Goal: Task Accomplishment & Management: Manage account settings

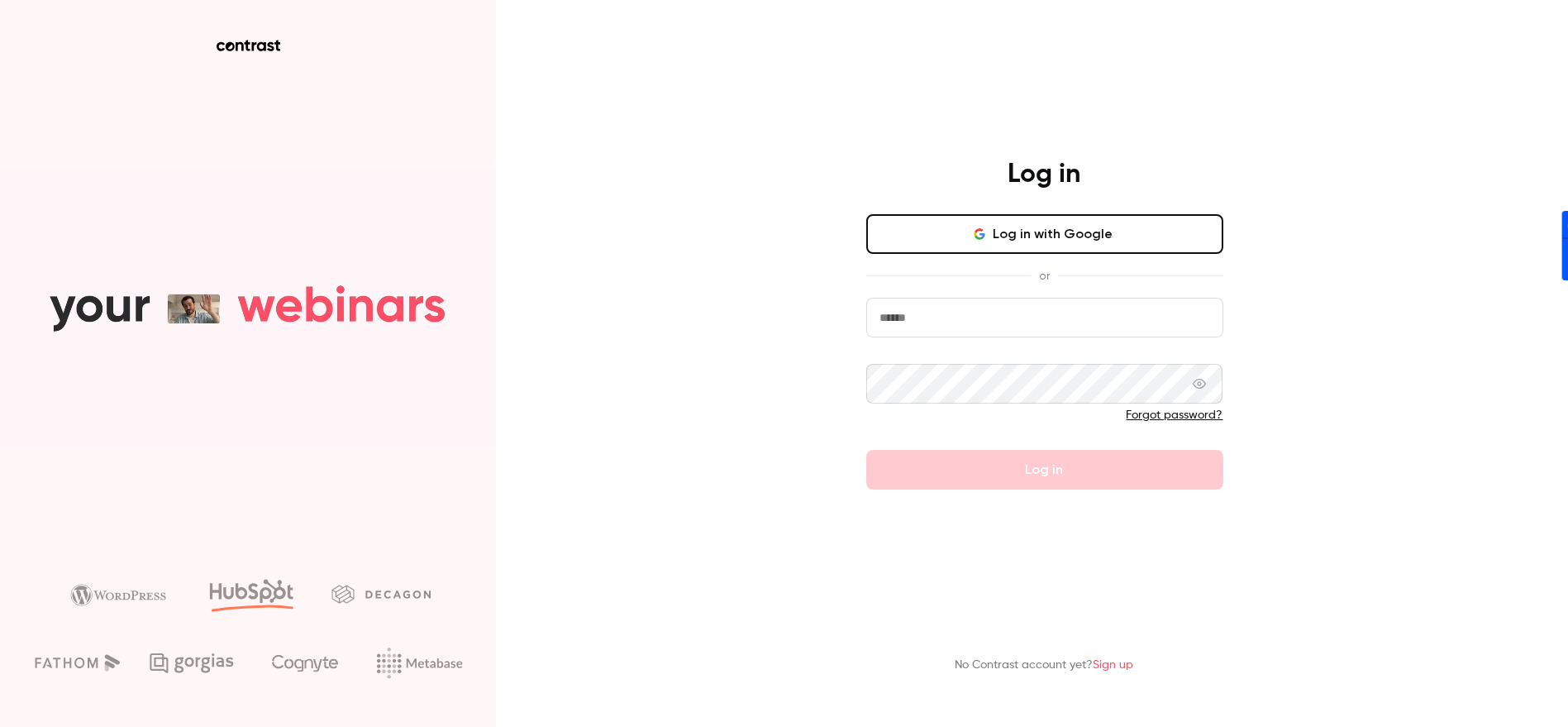
type input "**********"
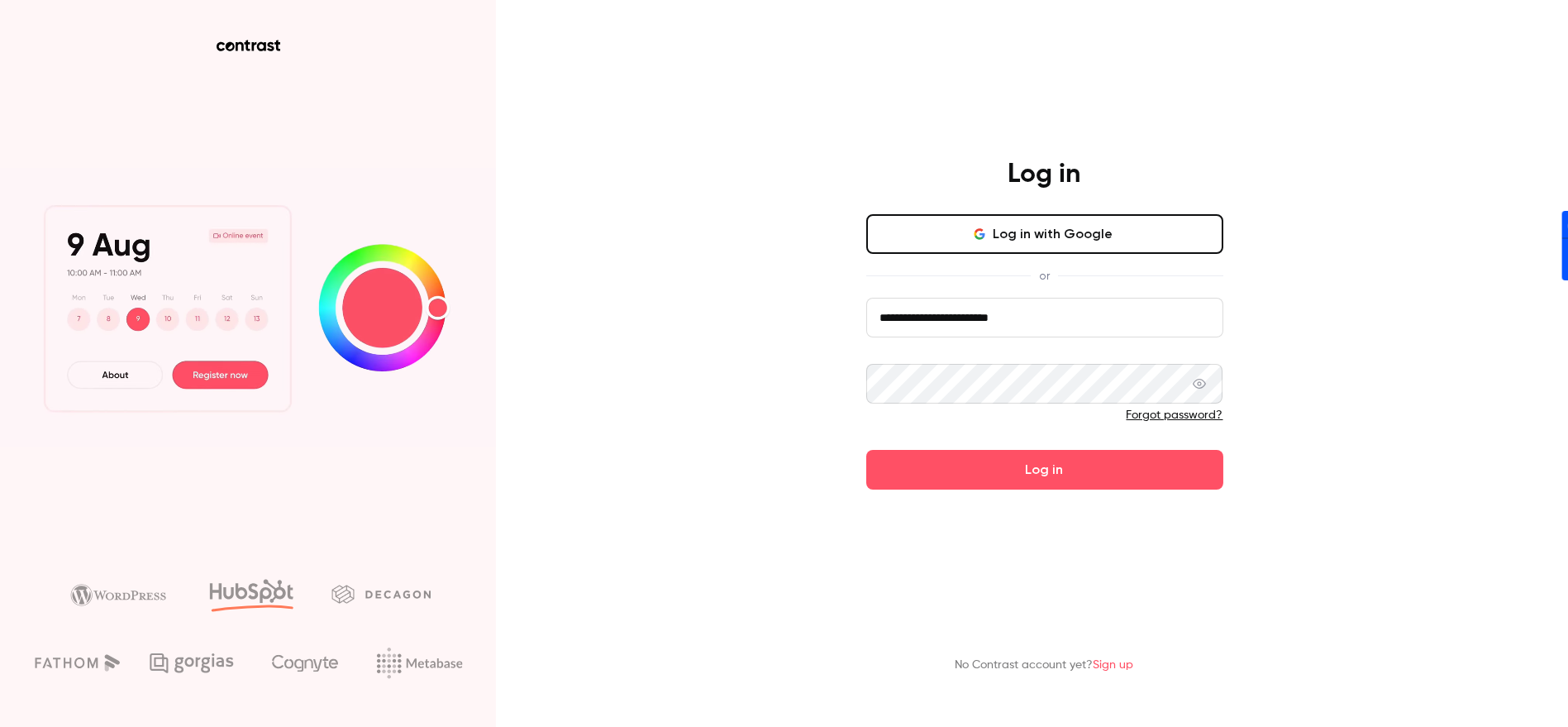
click at [1015, 476] on form "**********" at bounding box center [1045, 394] width 357 height 192
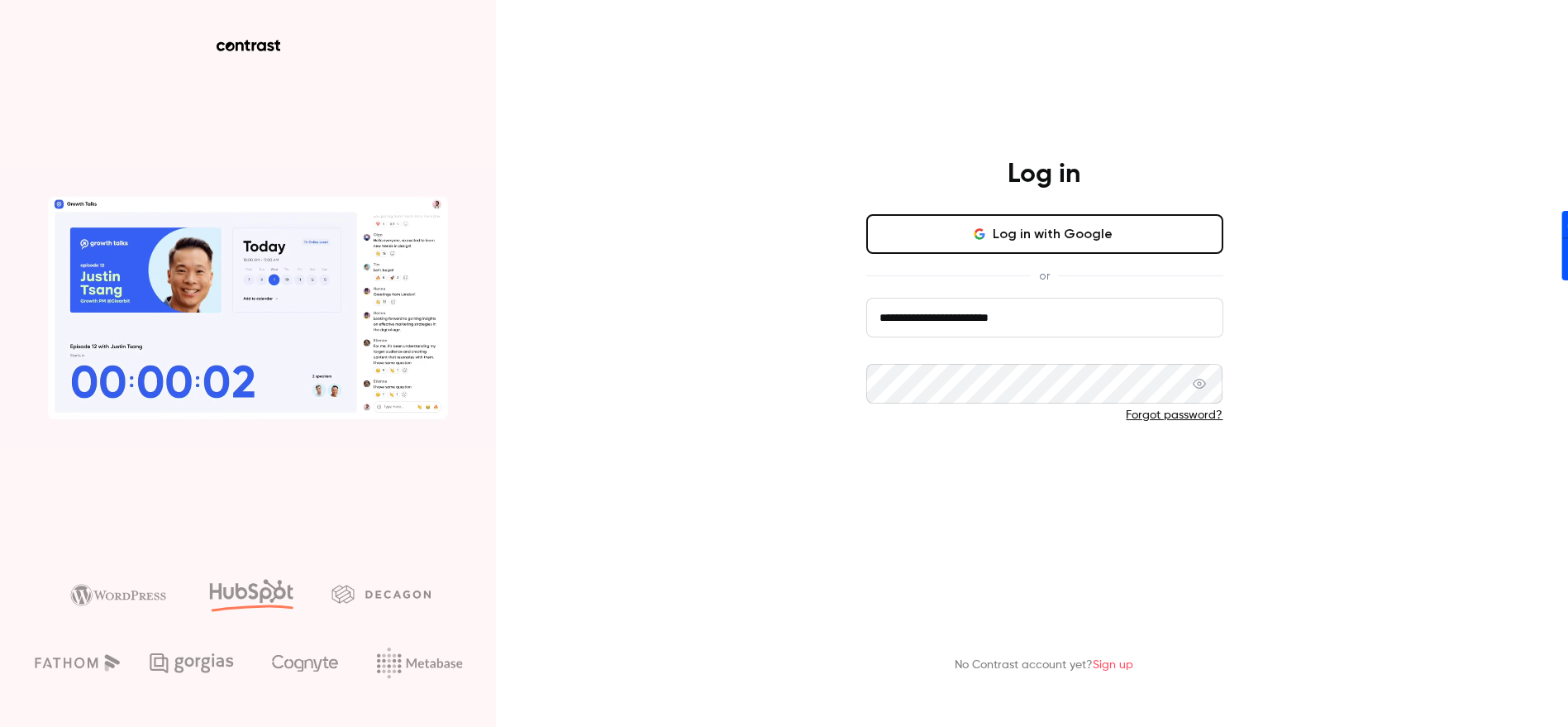
click at [1034, 476] on button "Log in" at bounding box center [1045, 469] width 357 height 40
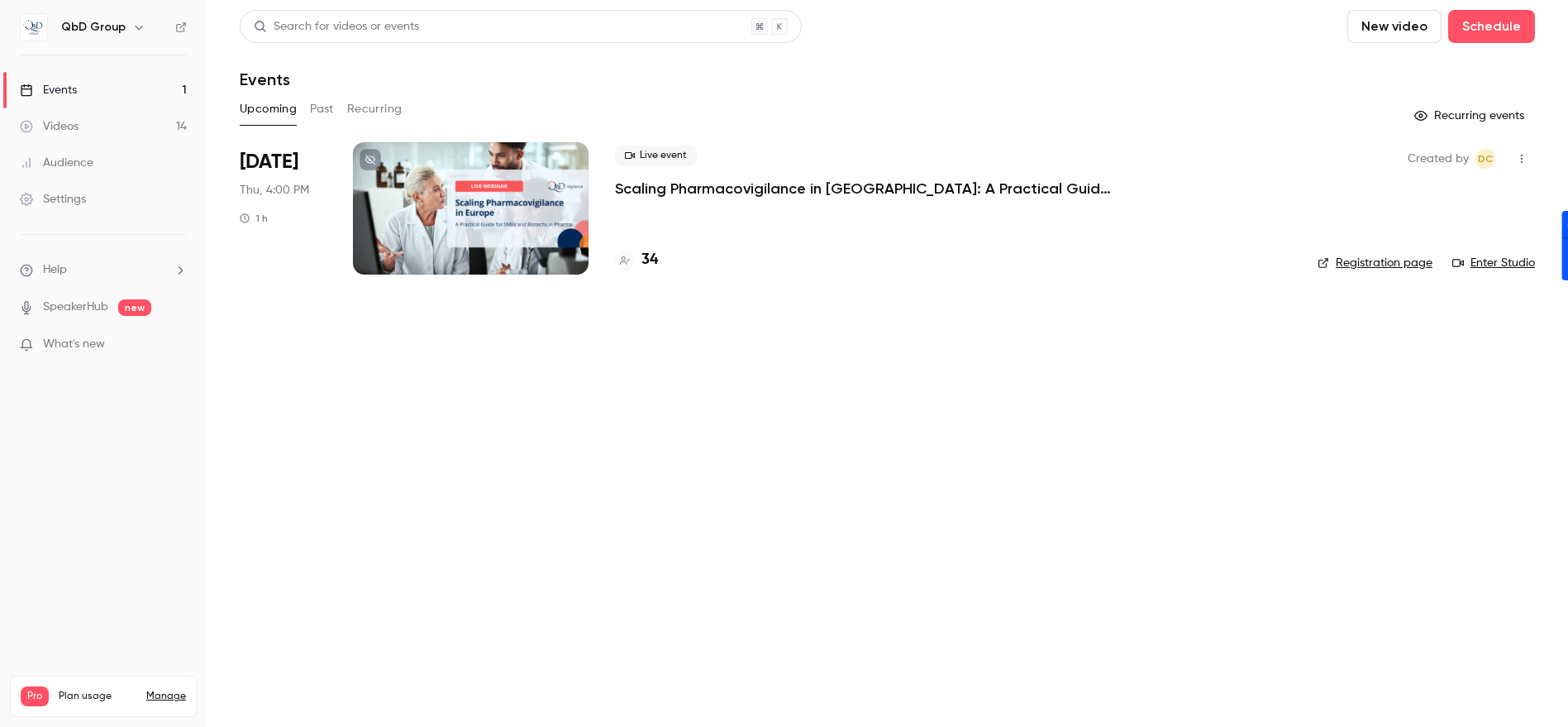
click at [77, 195] on div "Settings" at bounding box center [52, 199] width 66 height 17
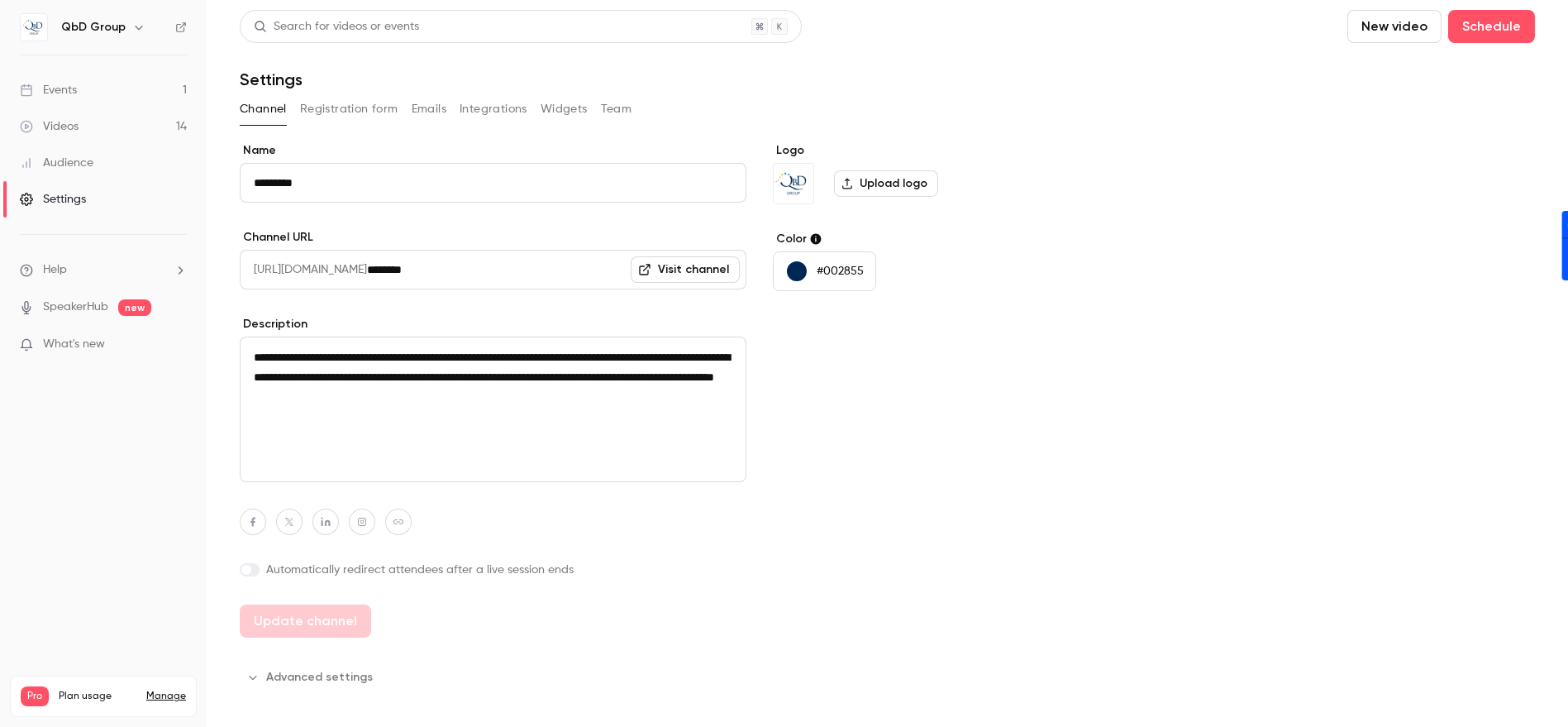
click at [617, 111] on button "Team" at bounding box center [617, 109] width 32 height 26
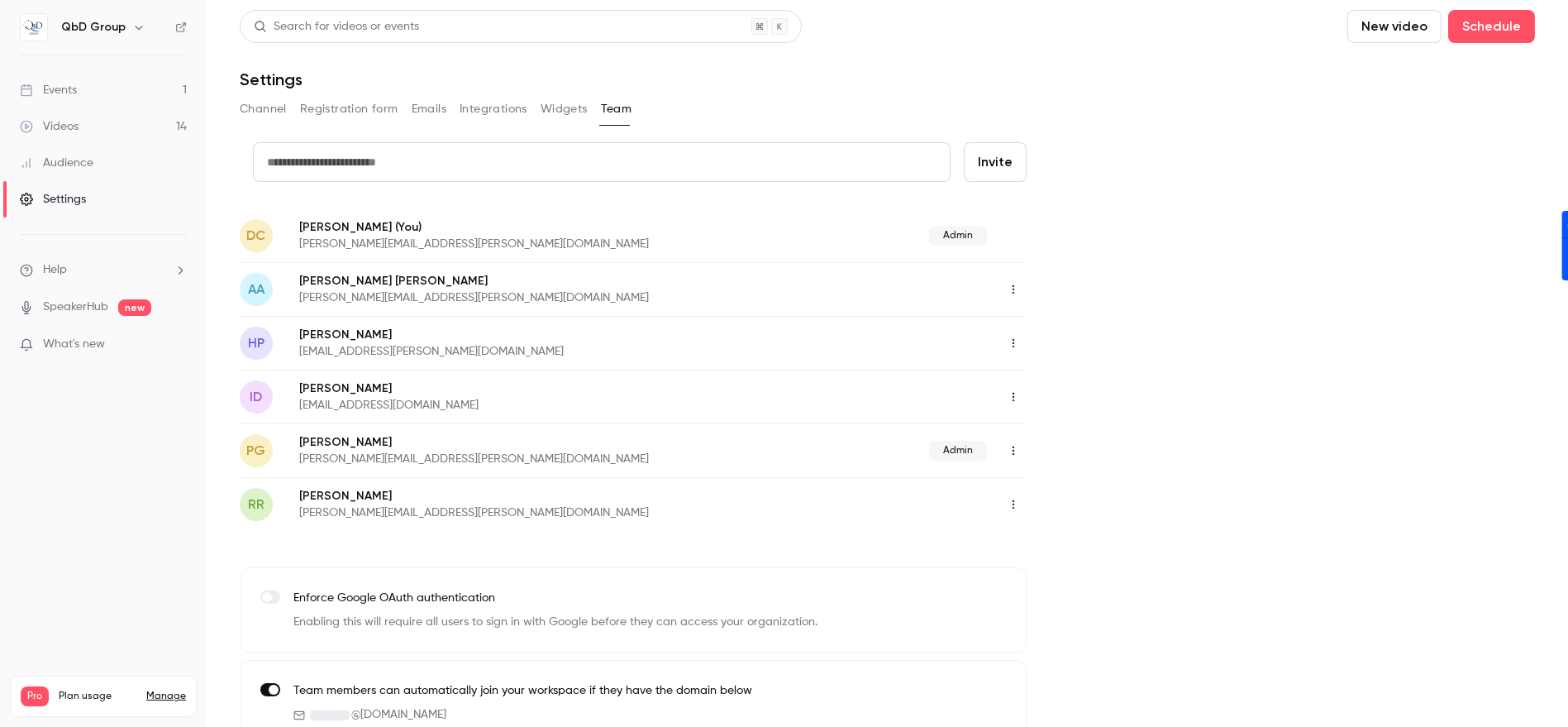
click at [1016, 289] on icon "button" at bounding box center [1013, 289] width 13 height 11
click at [1046, 366] on div "Delete member" at bounding box center [1103, 374] width 126 height 17
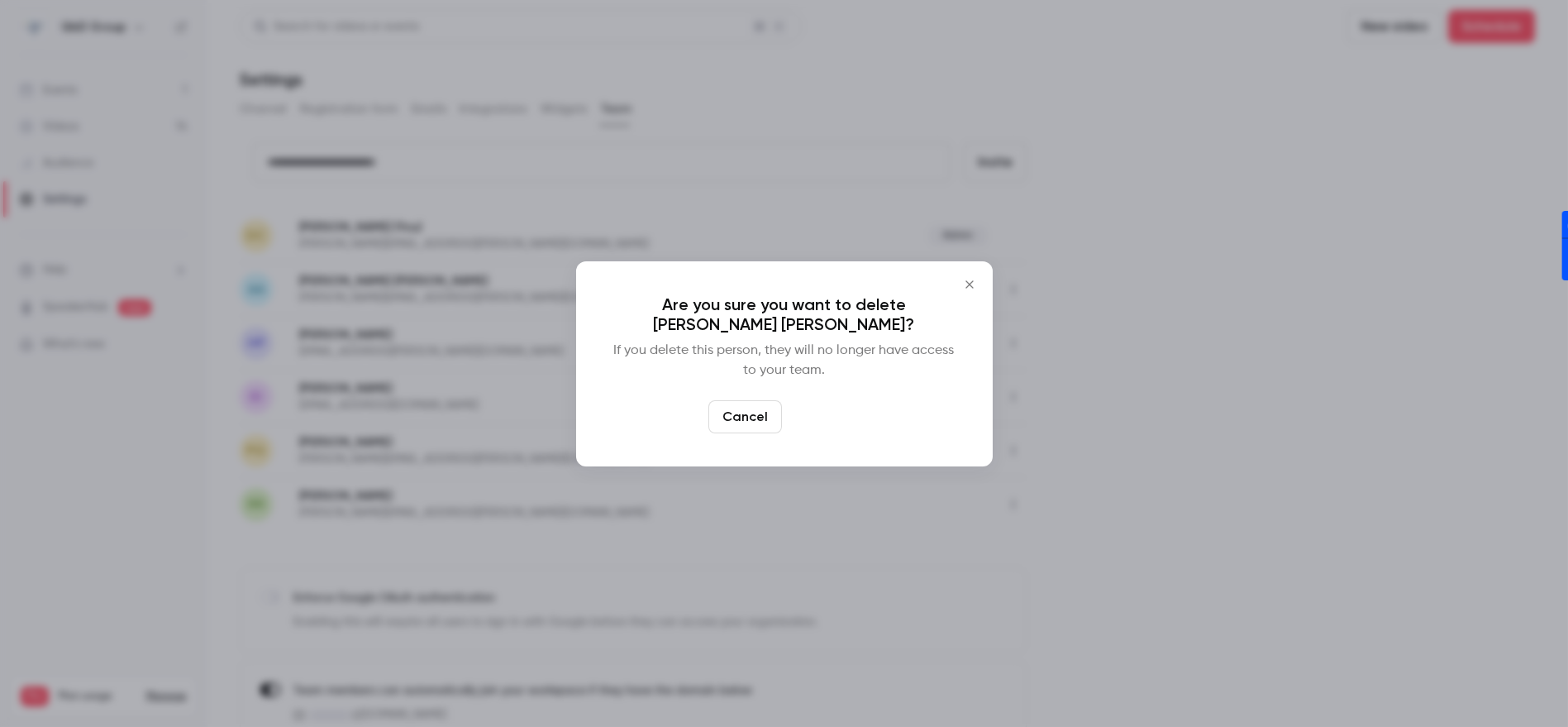
click at [829, 405] on button "Delete" at bounding box center [824, 417] width 71 height 34
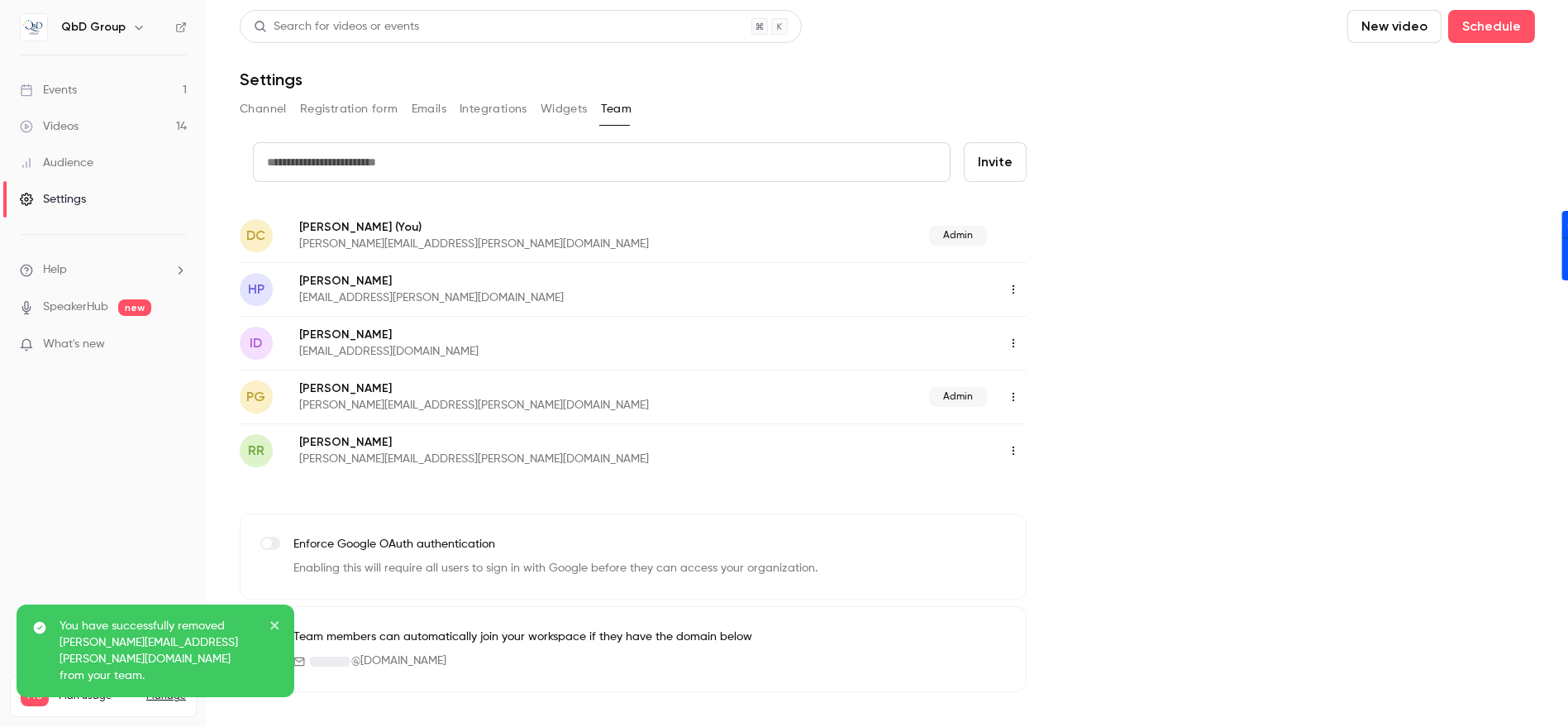
click at [380, 161] on input "text" at bounding box center [602, 162] width 698 height 40
paste input "**********"
type input "**********"
click at [997, 167] on button "Invite" at bounding box center [995, 162] width 62 height 40
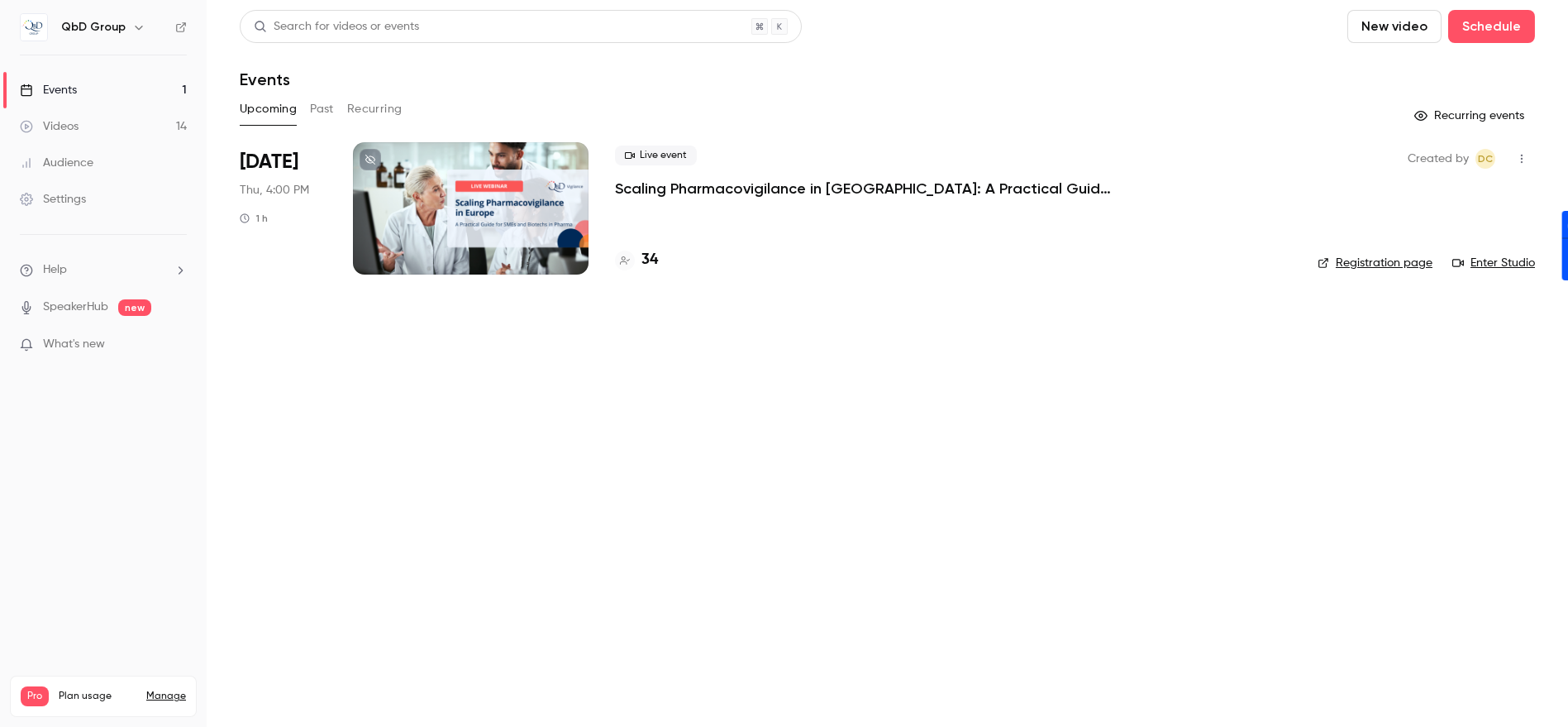
click at [86, 128] on link "Videos 14" at bounding box center [103, 126] width 207 height 36
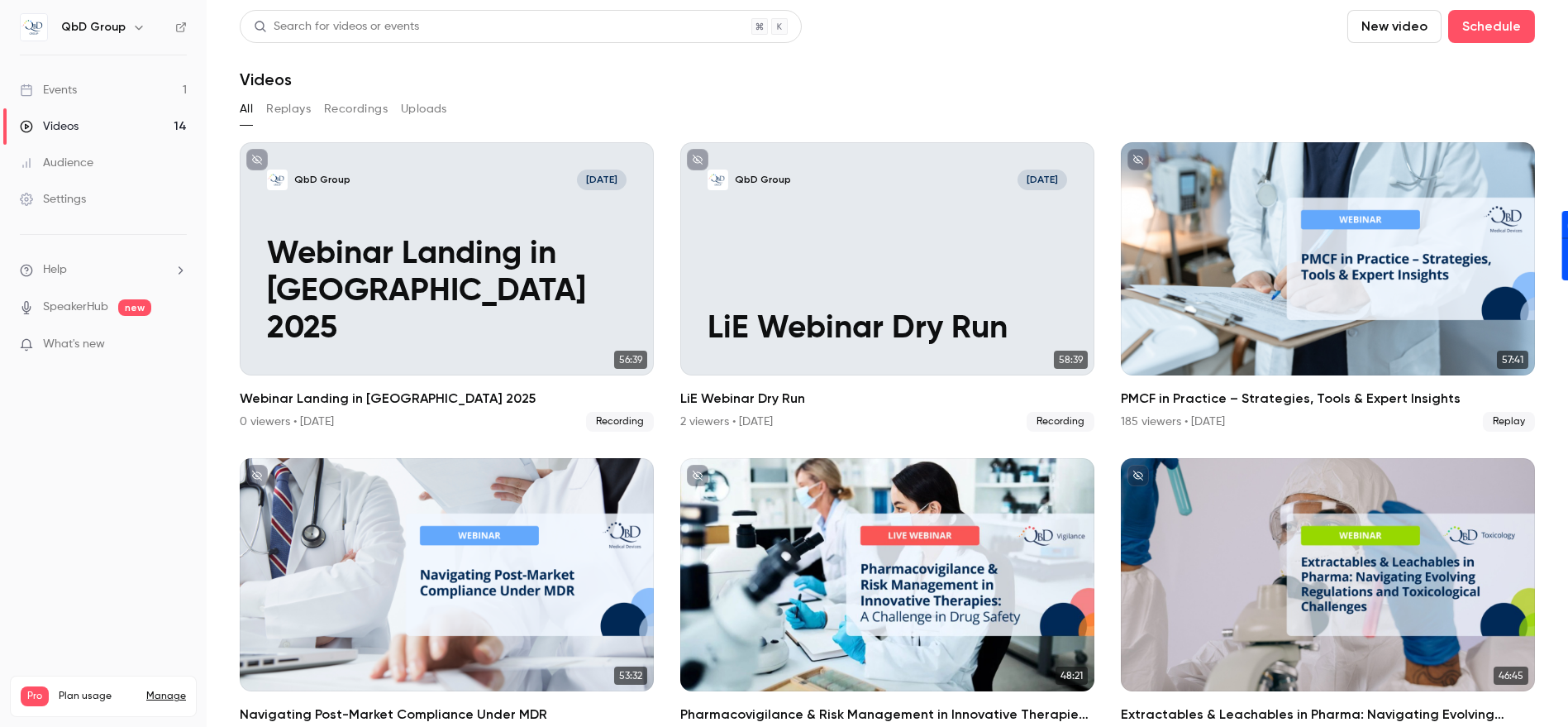
click at [108, 34] on h6 "QbD Group" at bounding box center [93, 27] width 64 height 17
click at [135, 26] on icon "button" at bounding box center [139, 28] width 7 height 4
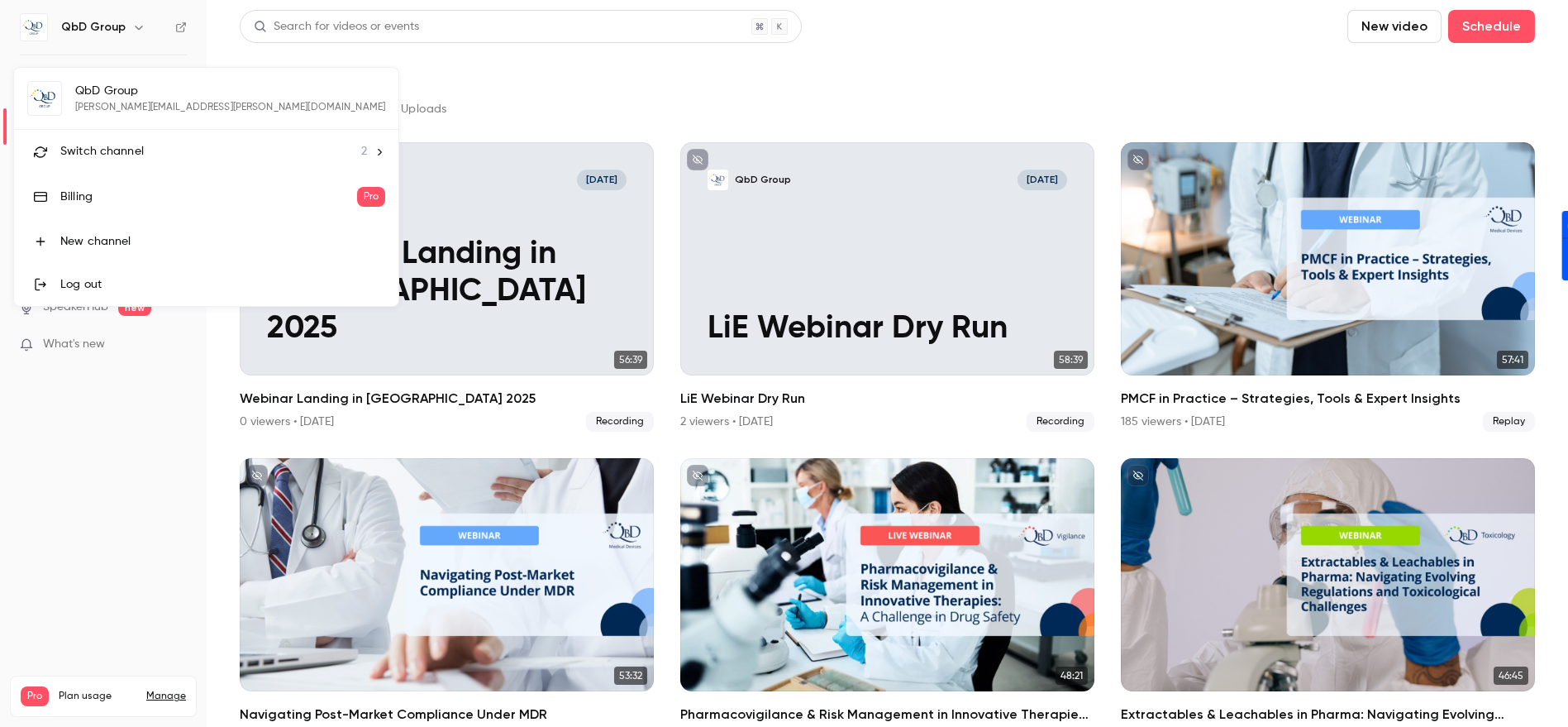
click at [122, 139] on li "Switch channel 2" at bounding box center [206, 151] width 384 height 44
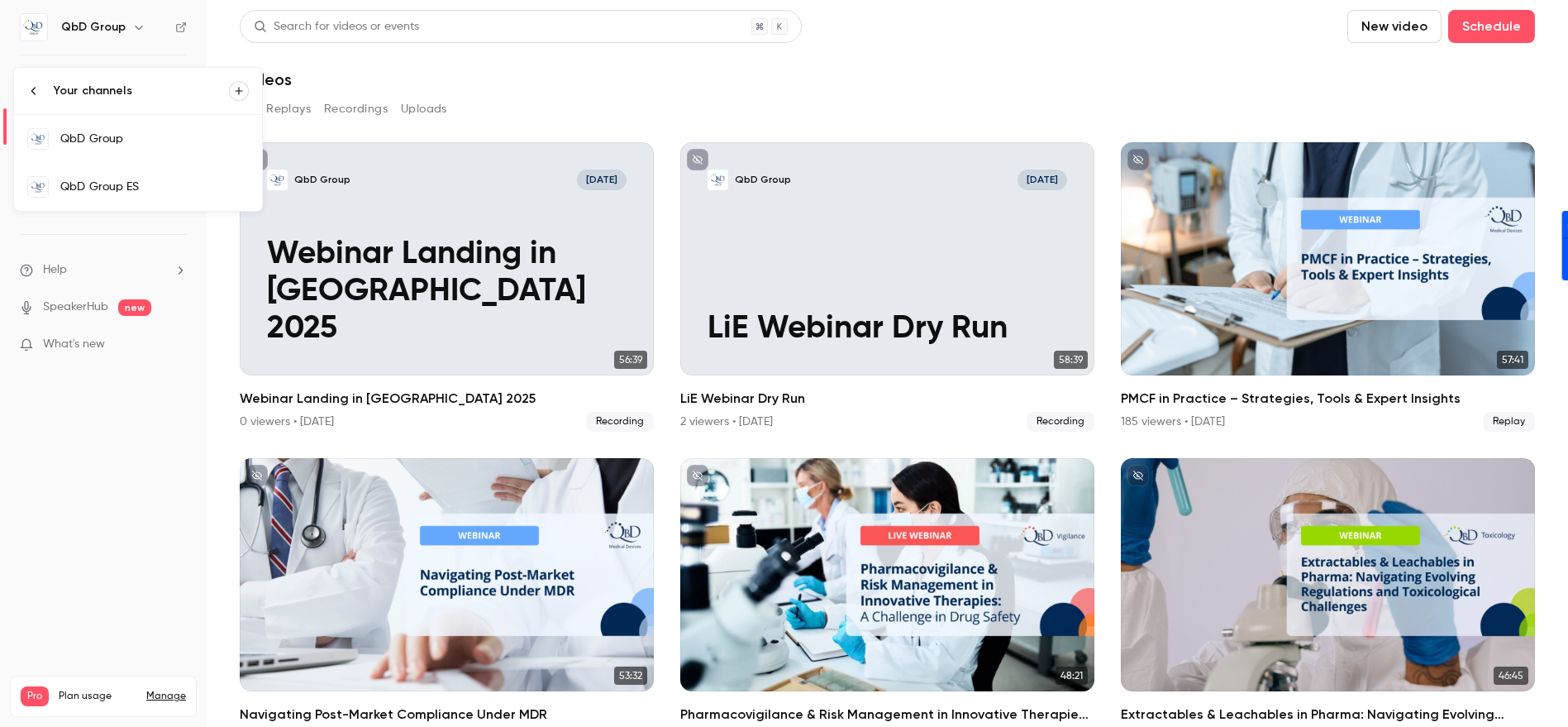
click at [109, 184] on div "QbD Group ES" at bounding box center [154, 187] width 188 height 17
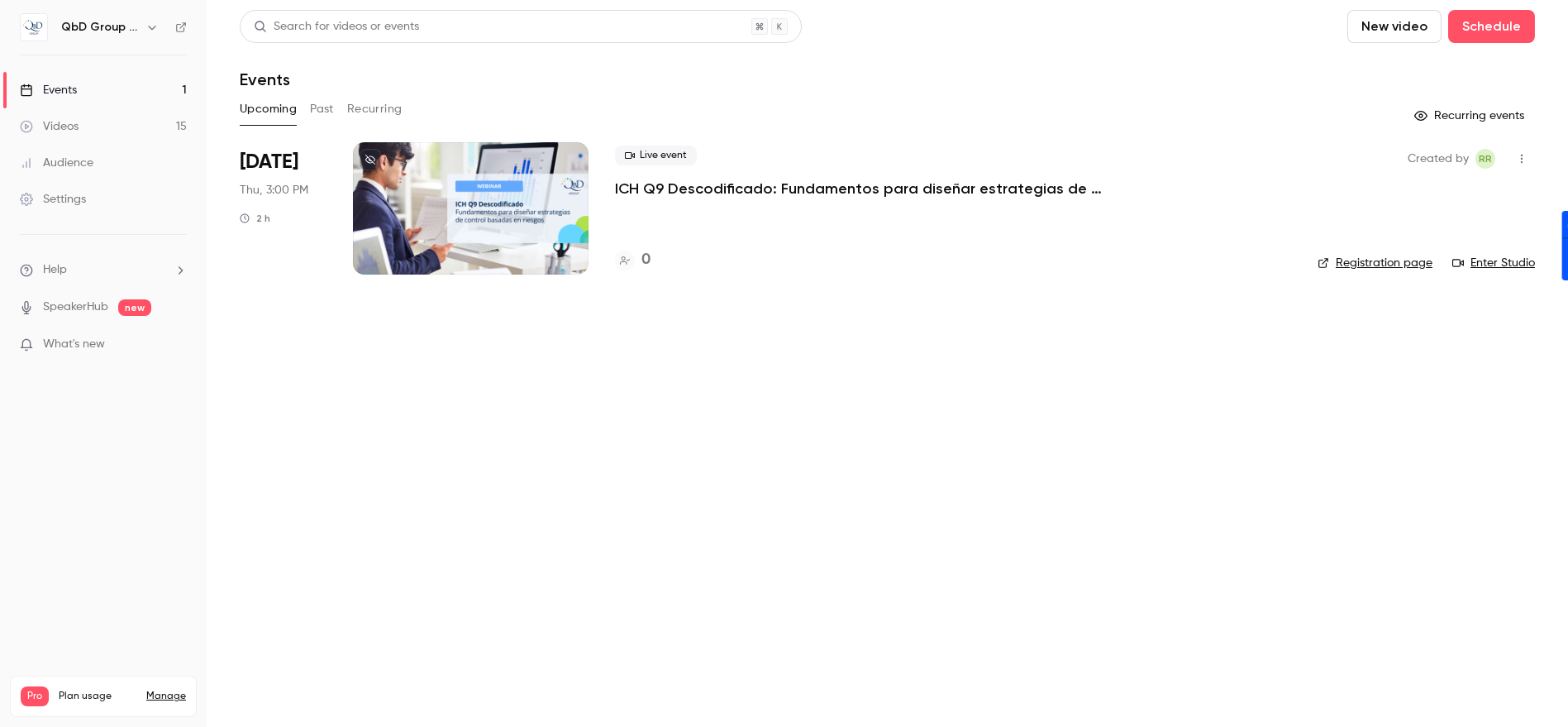
click at [568, 196] on div at bounding box center [470, 209] width 235 height 132
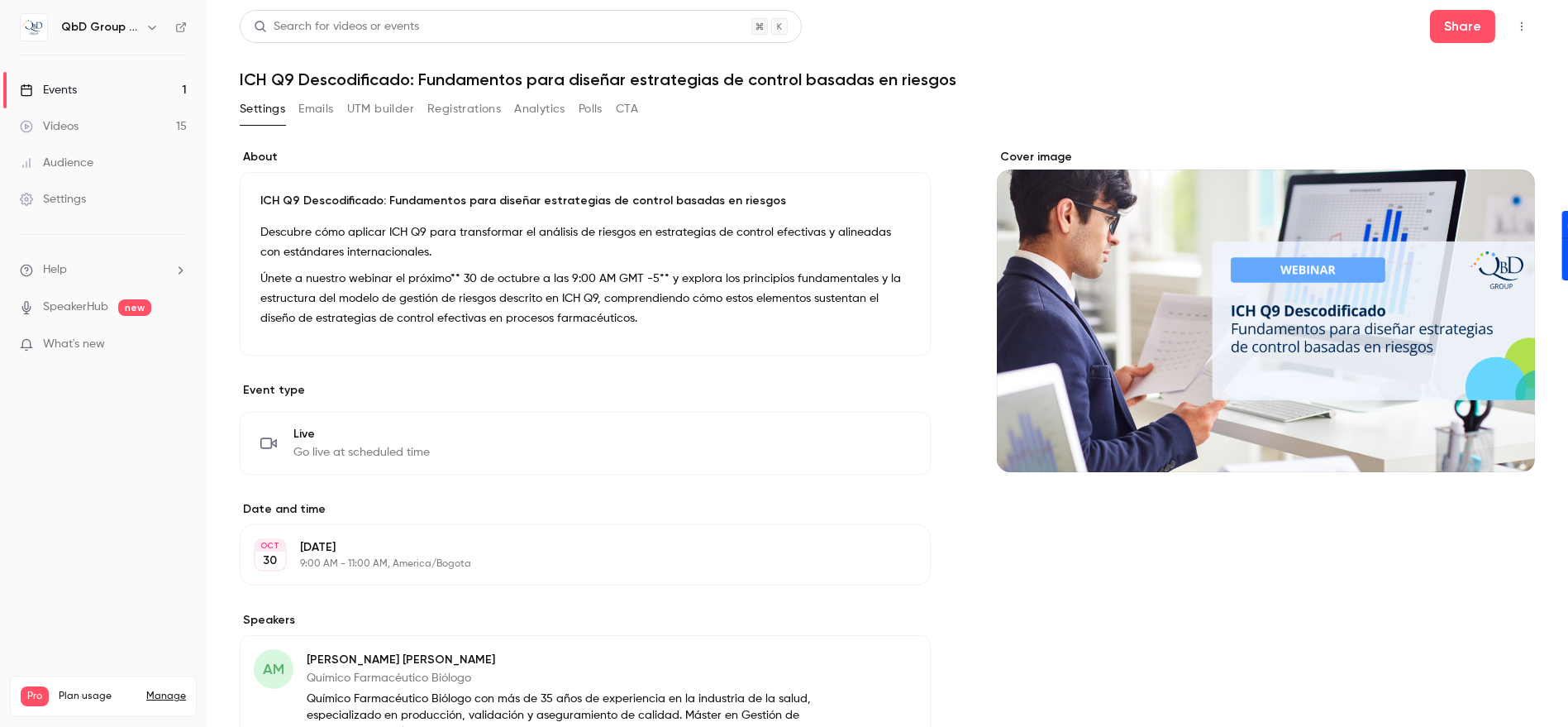
click at [620, 107] on button "CTA" at bounding box center [627, 109] width 22 height 26
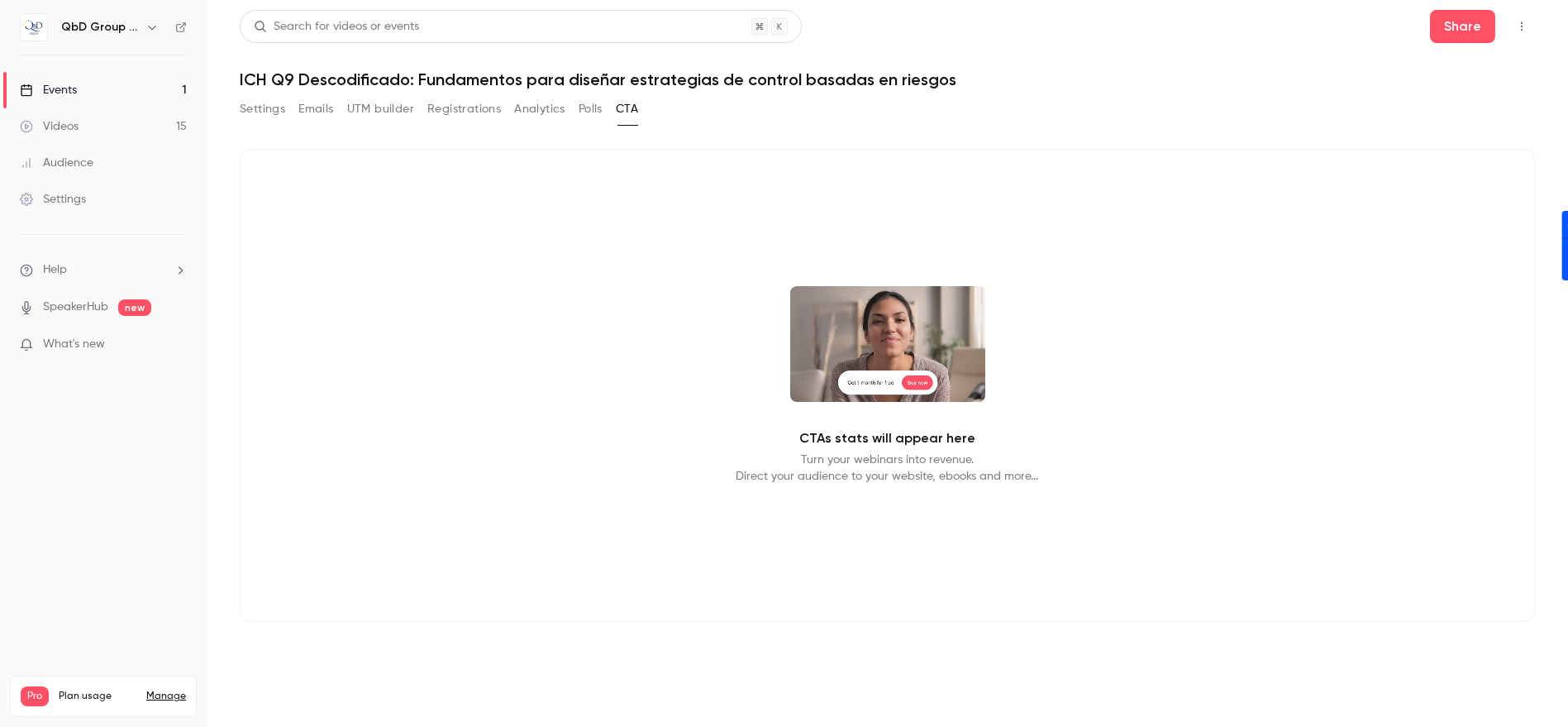
click at [265, 114] on button "Settings" at bounding box center [262, 109] width 46 height 26
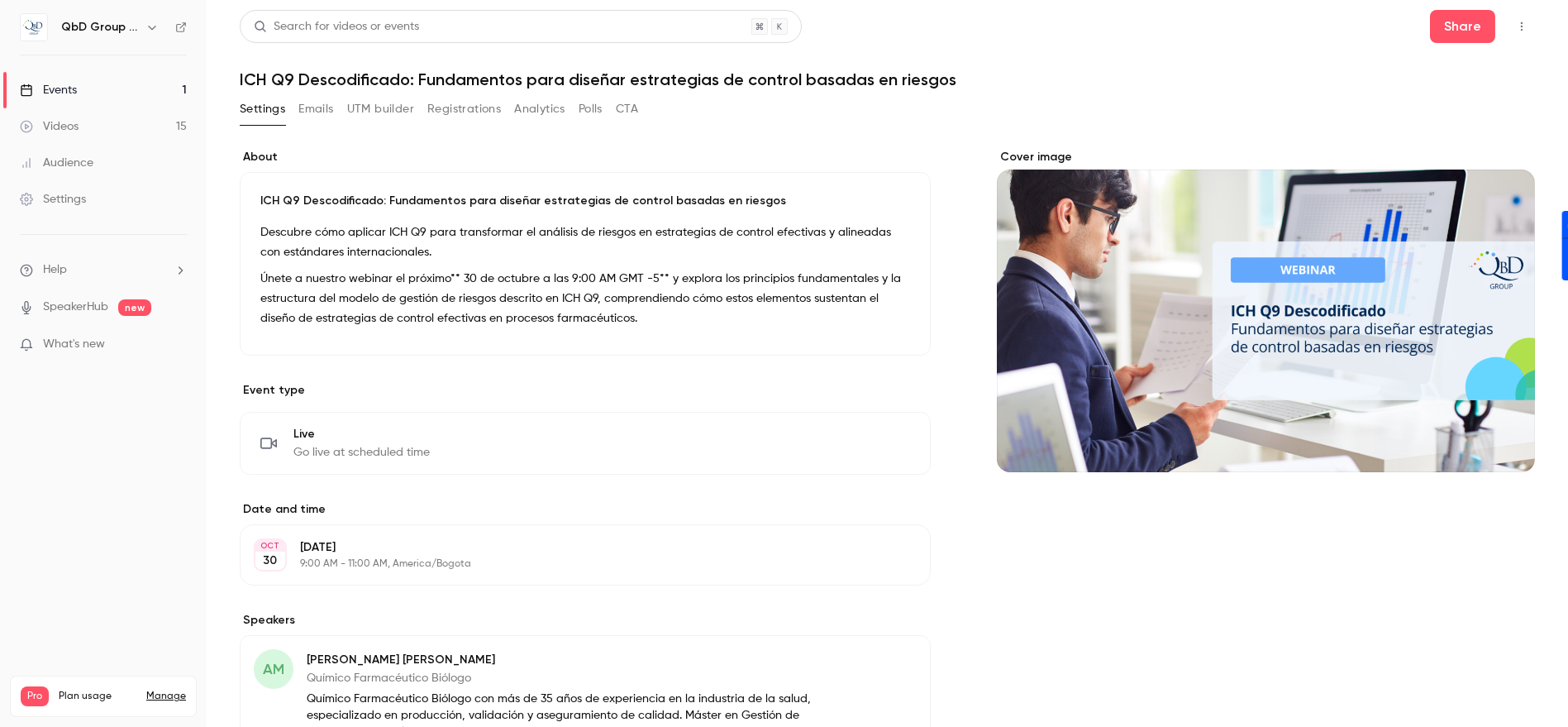
click at [329, 114] on button "Emails" at bounding box center [315, 109] width 34 height 26
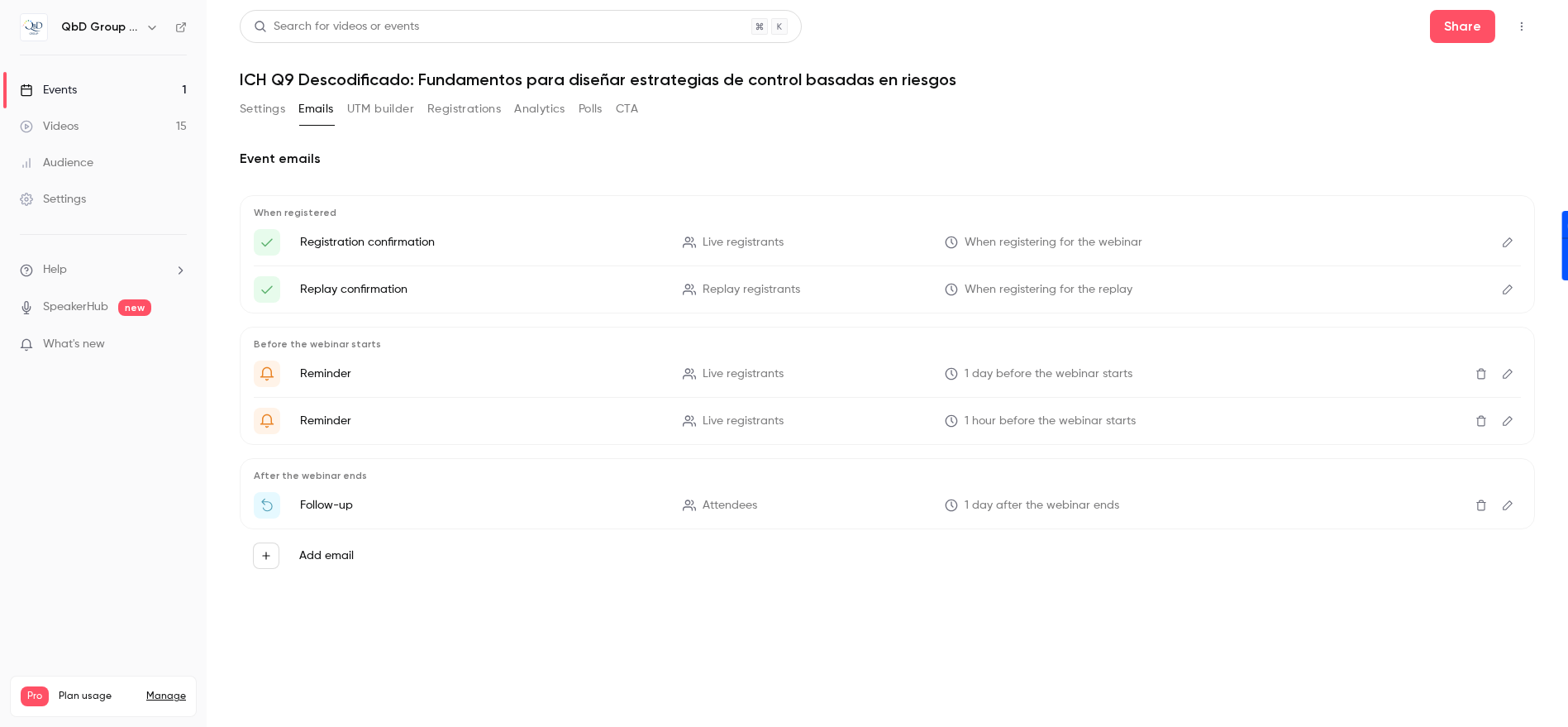
click at [382, 108] on button "UTM builder" at bounding box center [381, 109] width 67 height 26
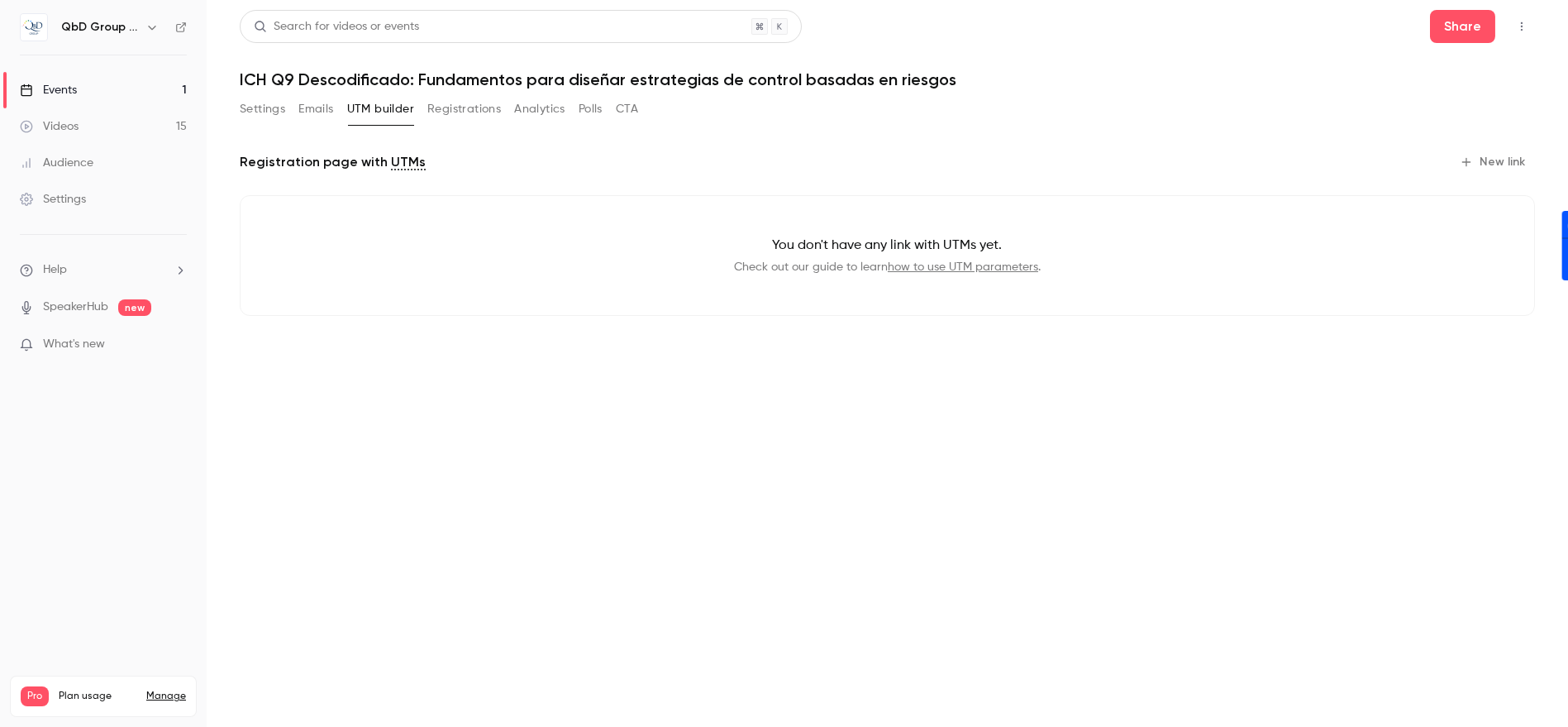
click at [430, 106] on button "Registrations" at bounding box center [463, 109] width 74 height 26
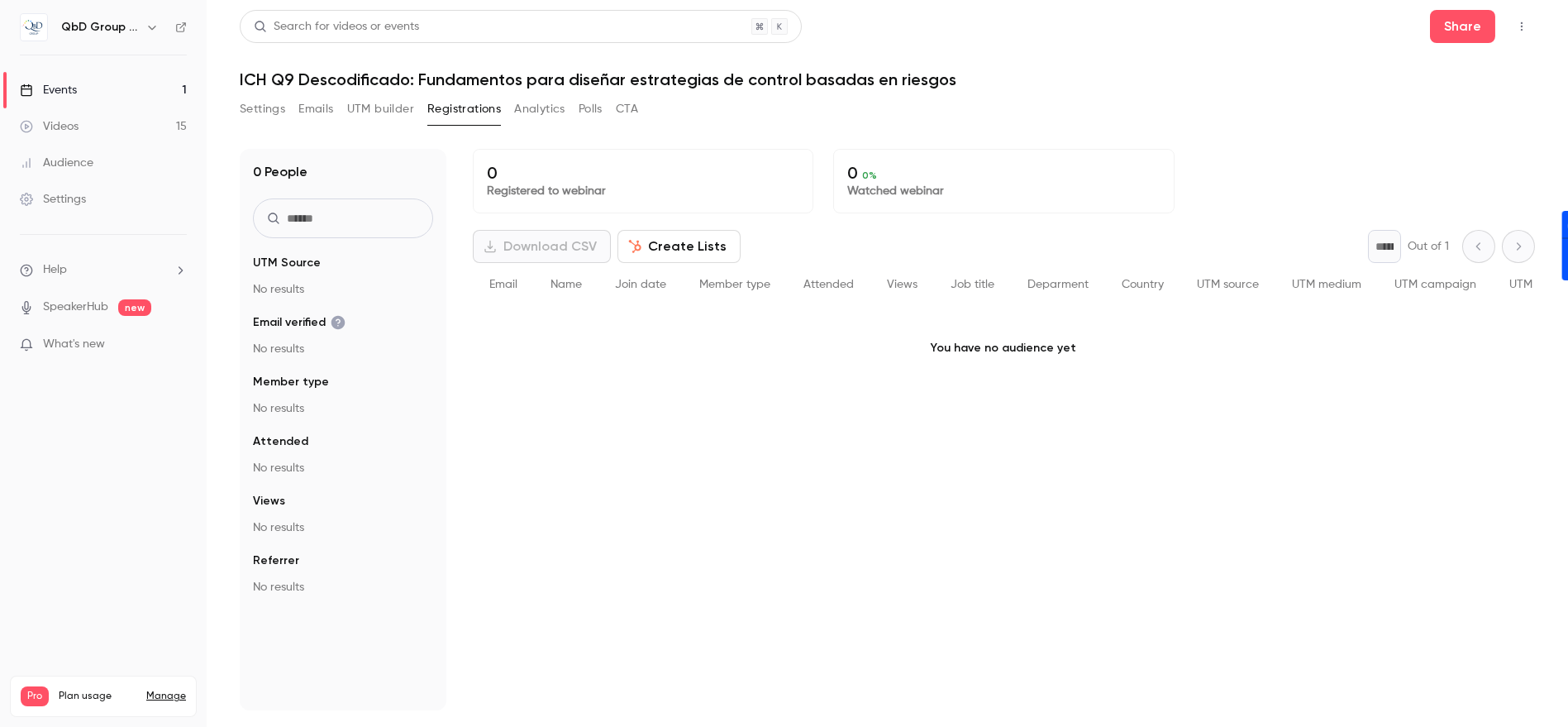
click at [524, 106] on button "Analytics" at bounding box center [539, 109] width 51 height 26
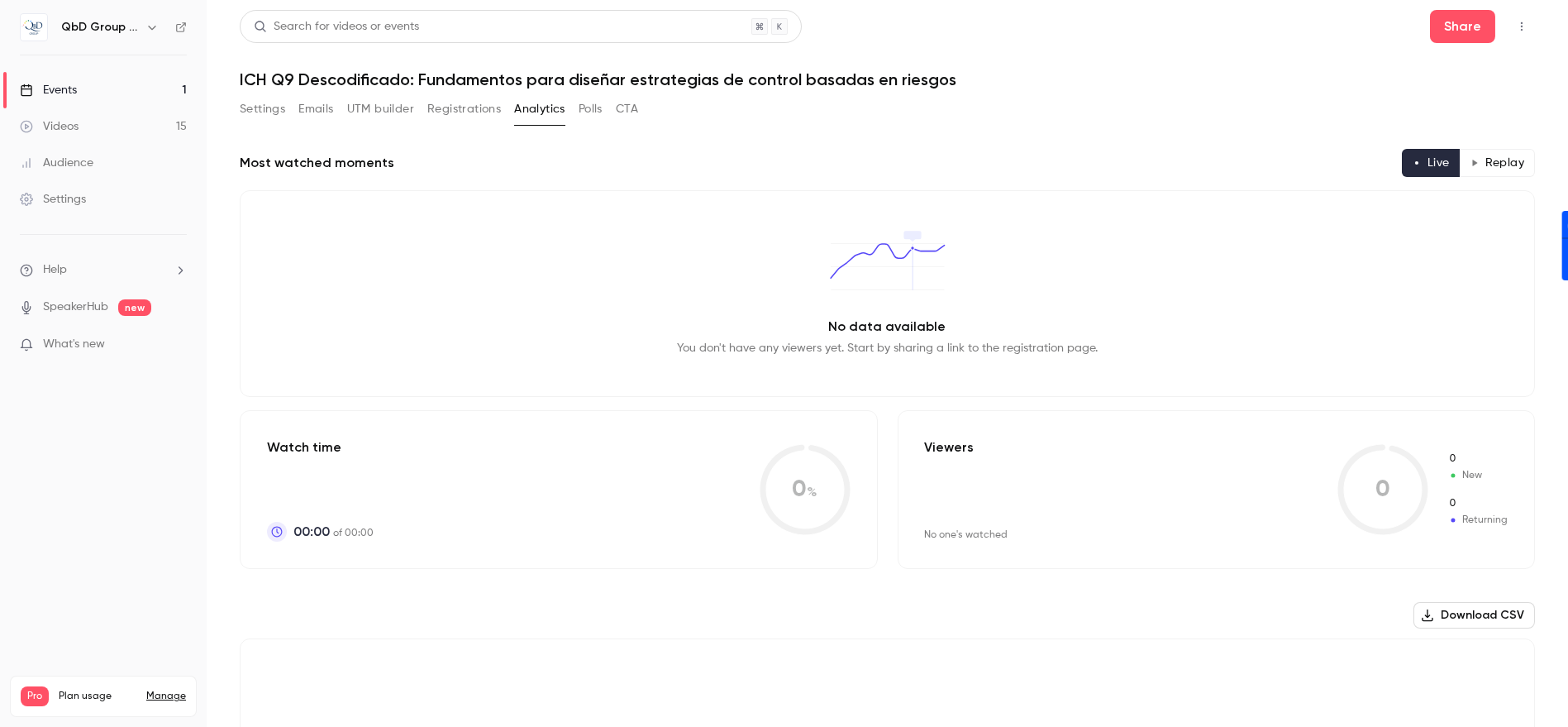
click at [1508, 20] on button "button" at bounding box center [1521, 26] width 26 height 26
click at [595, 107] on div at bounding box center [784, 363] width 1568 height 727
click at [587, 109] on button "Polls" at bounding box center [591, 109] width 24 height 26
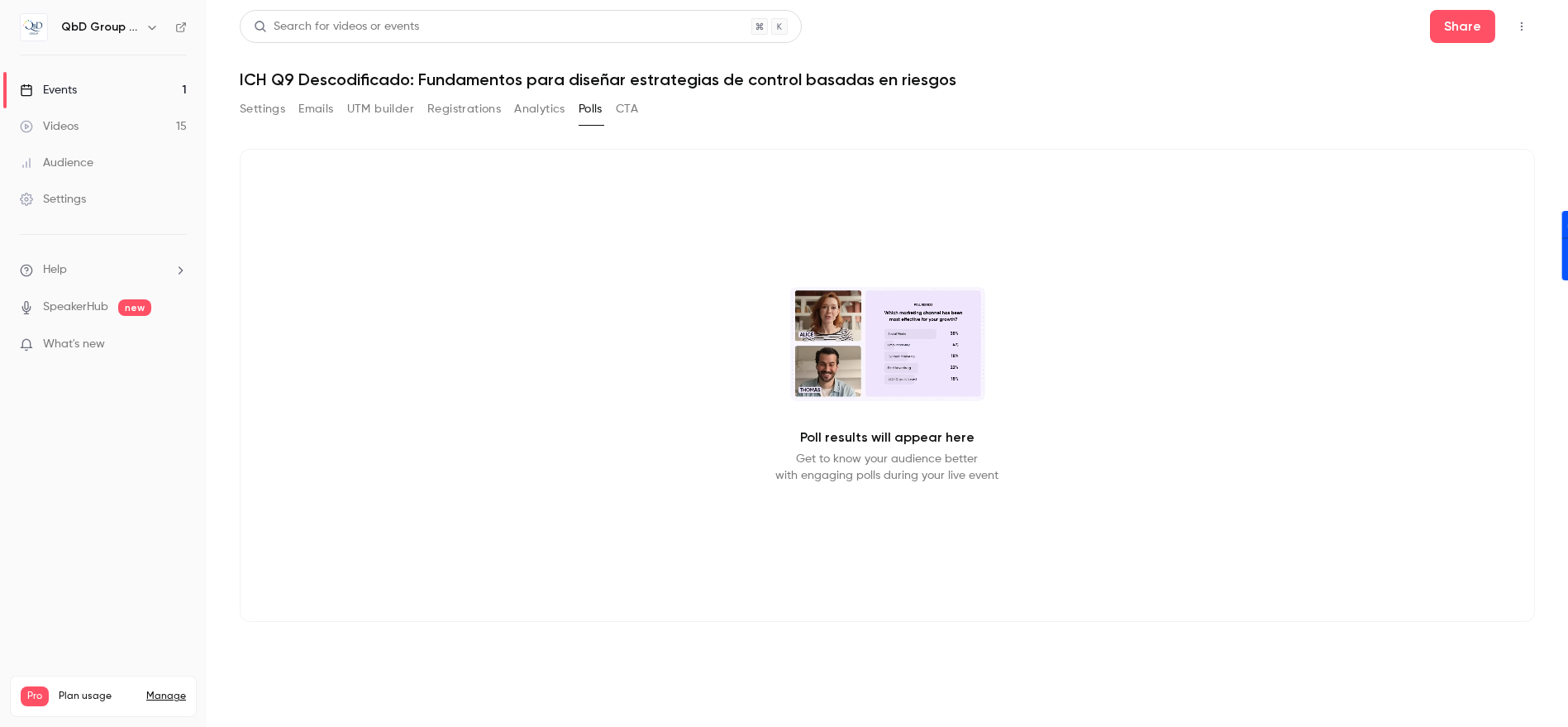
click at [248, 104] on button "Settings" at bounding box center [262, 109] width 46 height 26
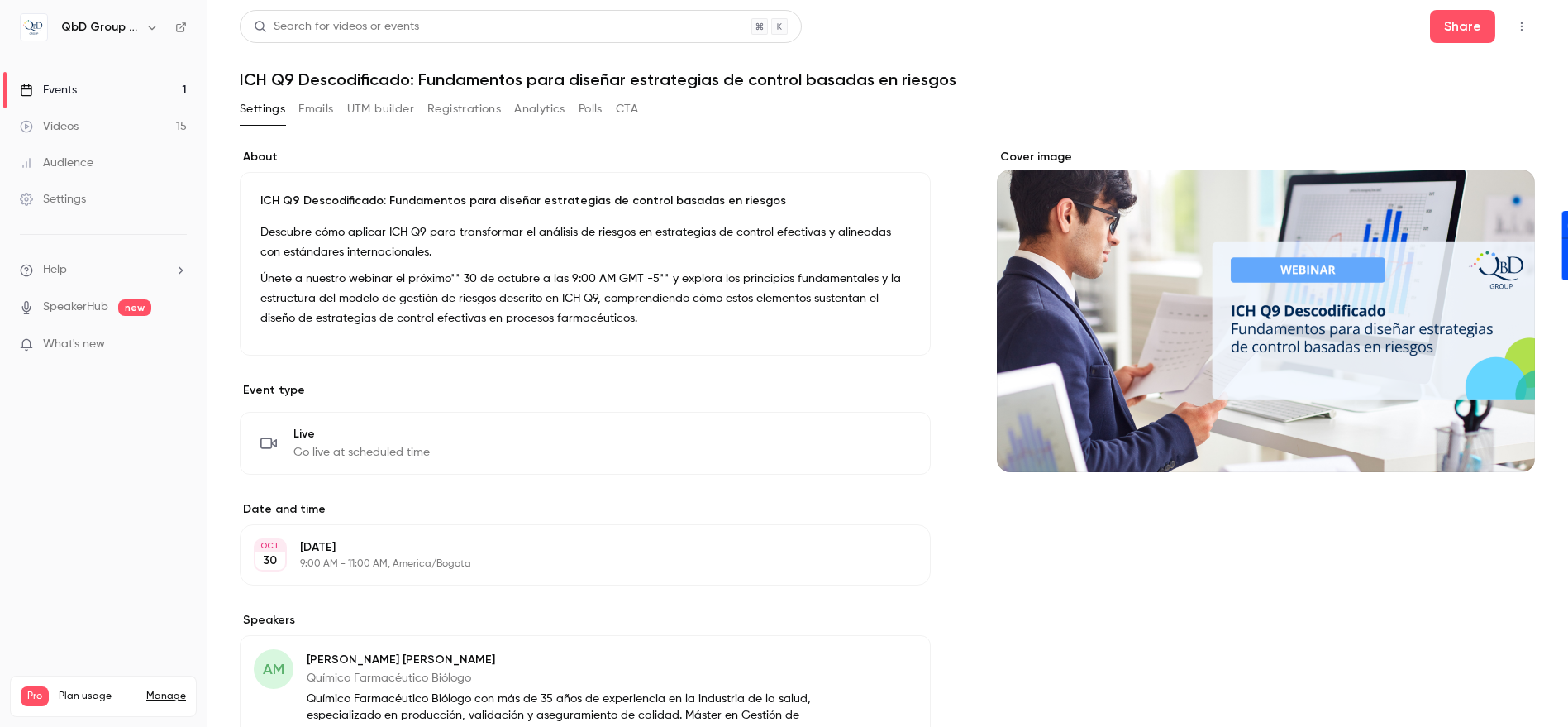
scroll to position [234, 0]
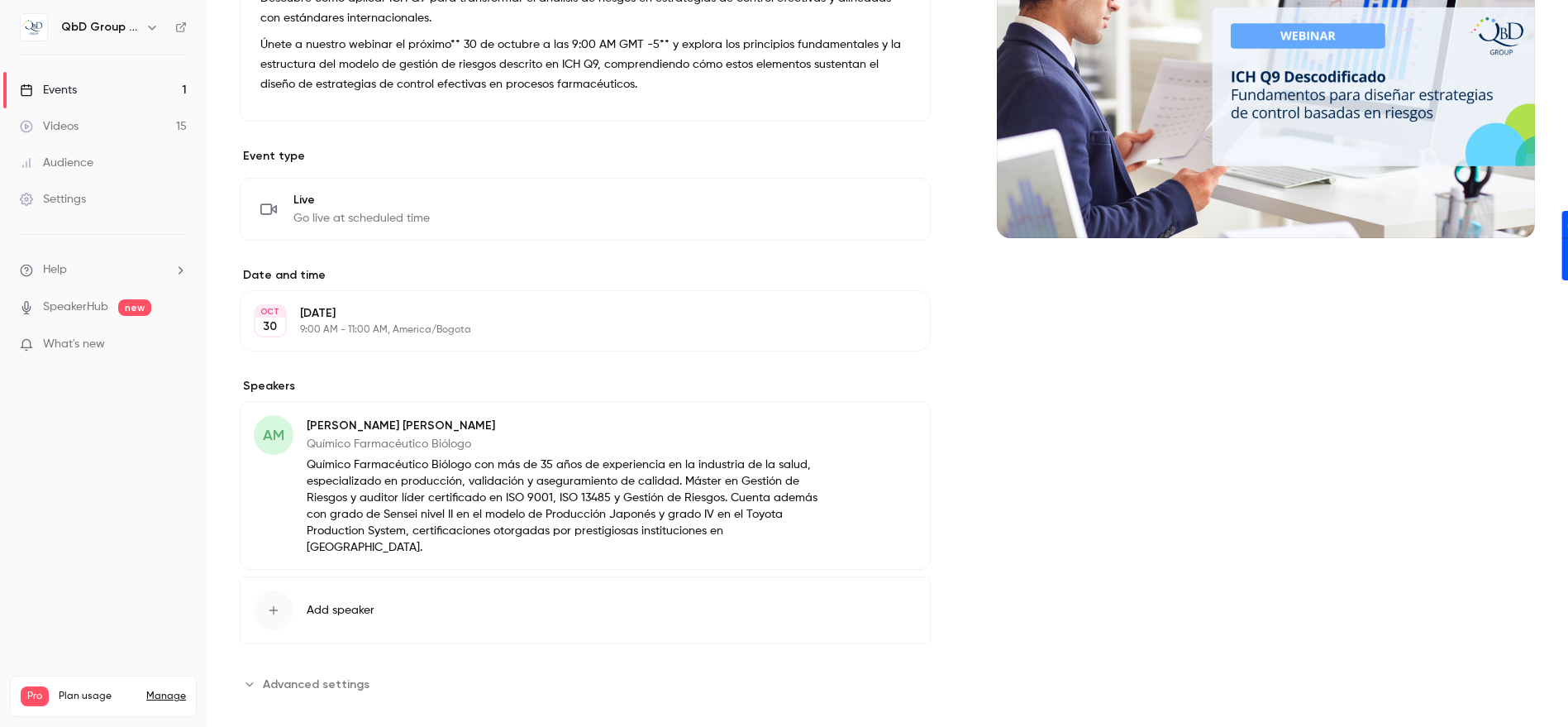
click at [280, 673] on button "Advanced settings" at bounding box center [310, 683] width 140 height 26
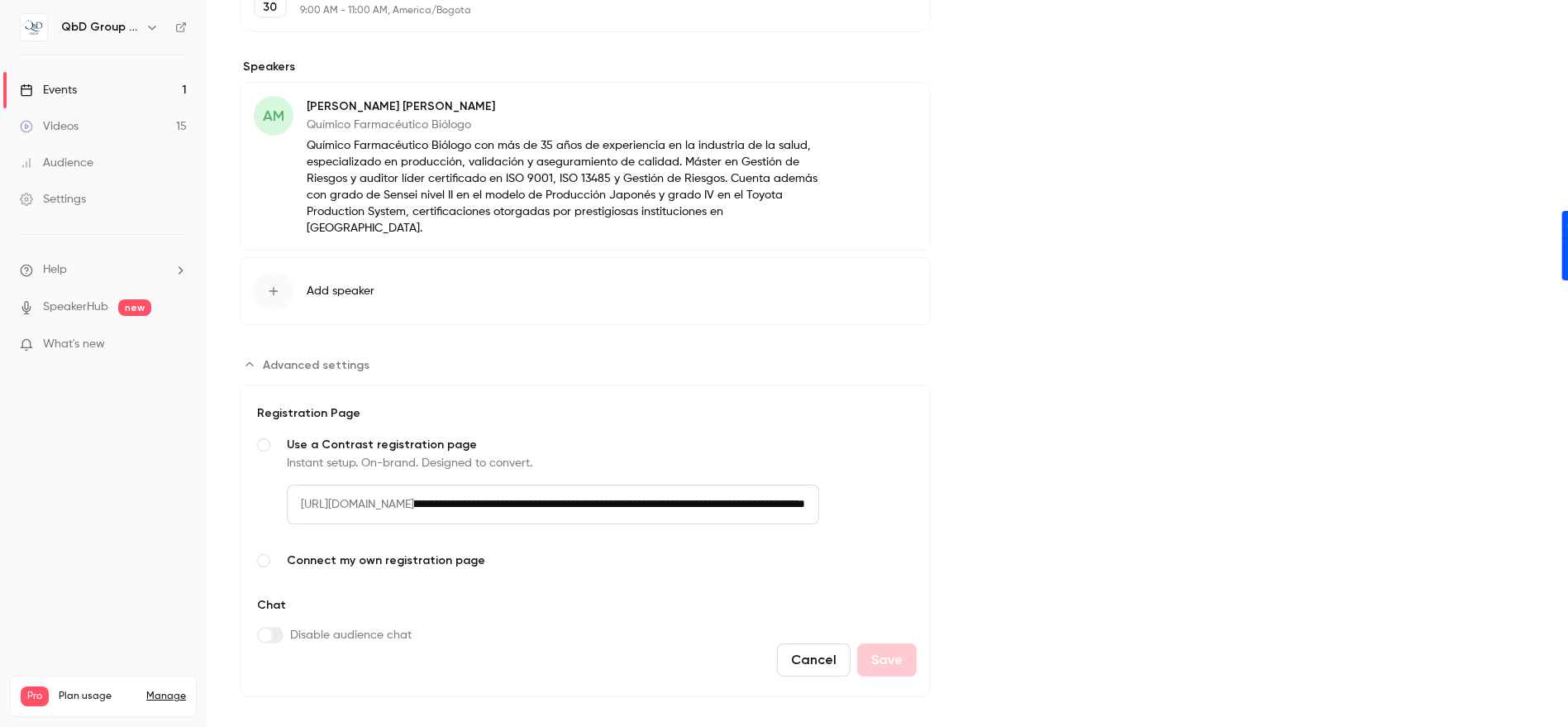
scroll to position [0, 205]
drag, startPoint x: 504, startPoint y: 478, endPoint x: 946, endPoint y: 492, distance: 442.2
click at [946, 492] on div "About ICH Q9 Descodificado: Fundamentos para diseñar estrategias de control bas…" at bounding box center [888, 146] width 1295 height 1101
